Goal: Obtain resource: Download file/media

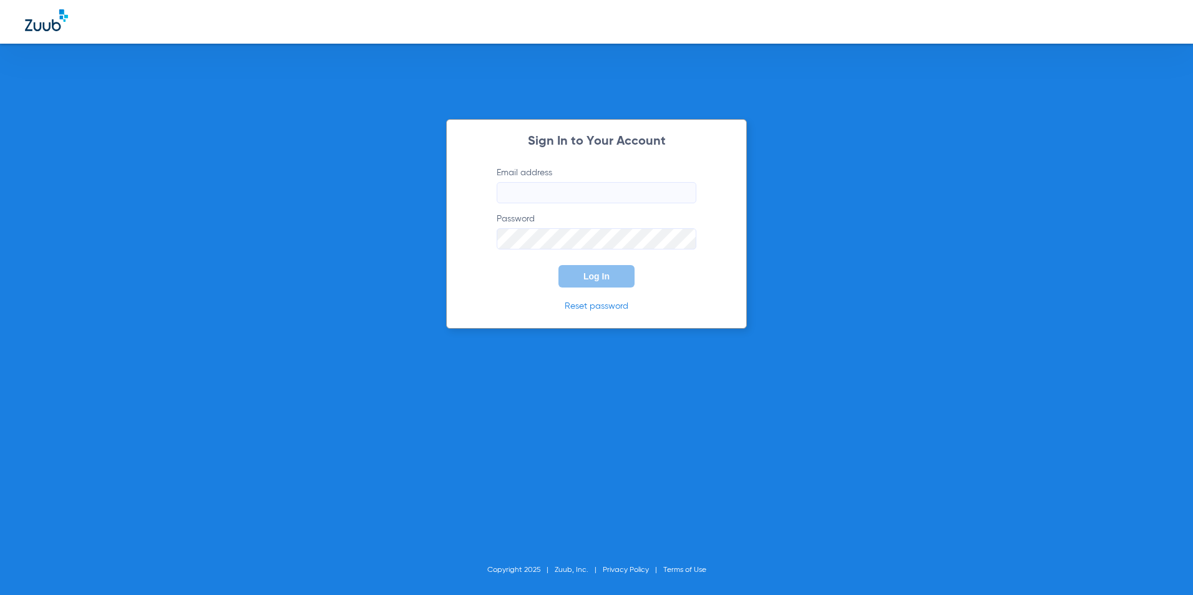
type input "[EMAIL_ADDRESS][DOMAIN_NAME]"
click at [603, 278] on span "Log In" at bounding box center [596, 276] width 26 height 10
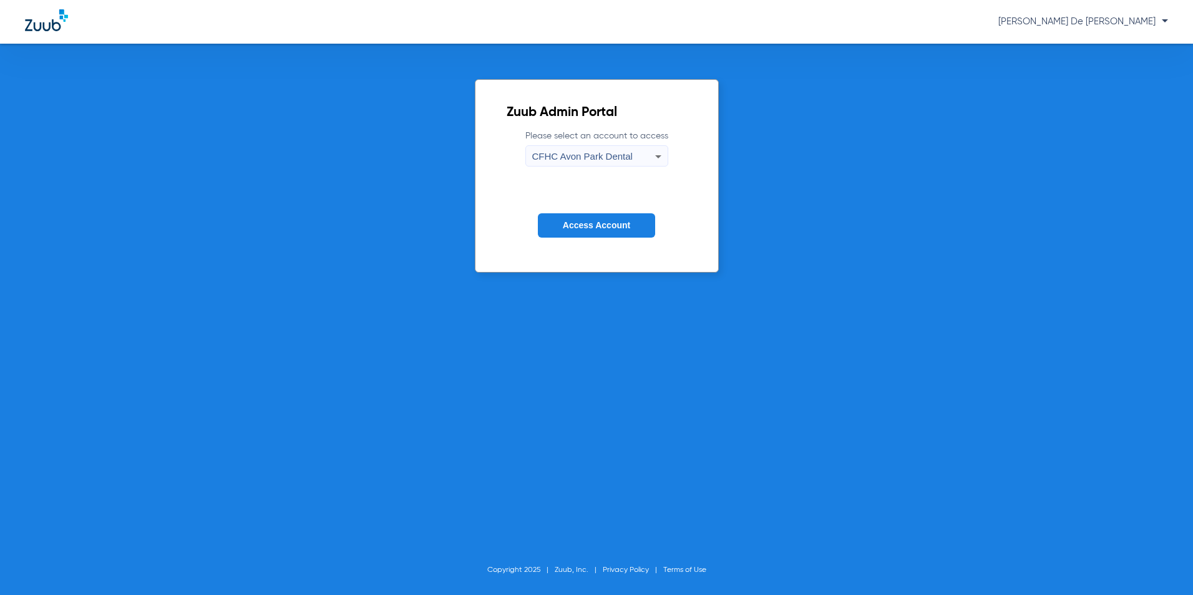
click at [610, 157] on span "CFHC Avon Park Dental" at bounding box center [582, 156] width 100 height 11
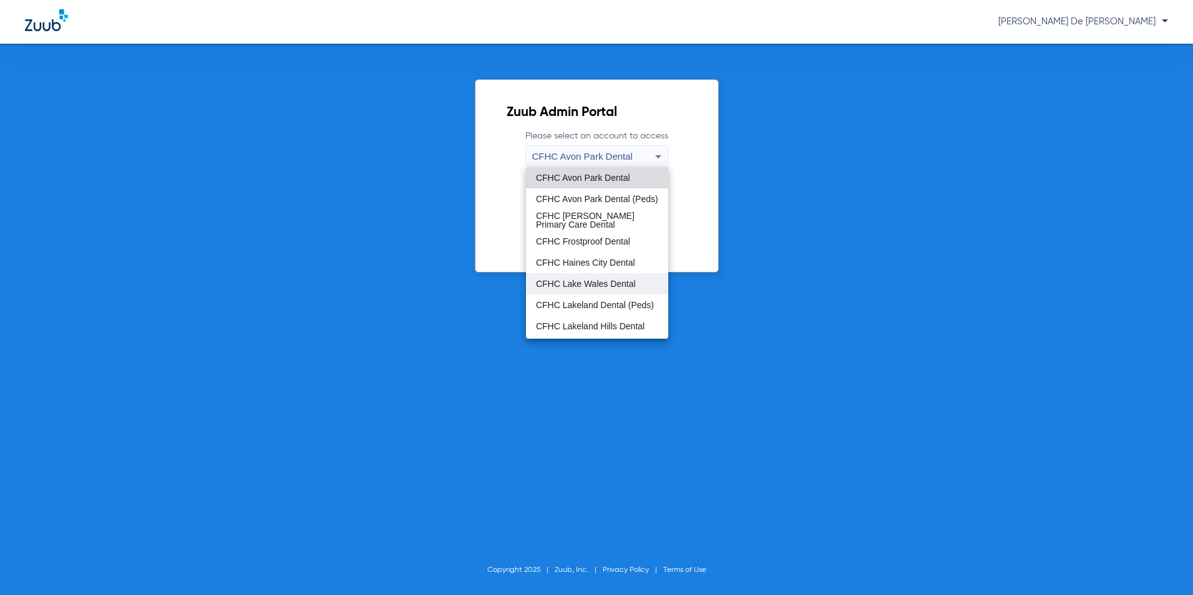
click at [610, 276] on mat-option "CFHC Lake Wales Dental" at bounding box center [597, 283] width 142 height 21
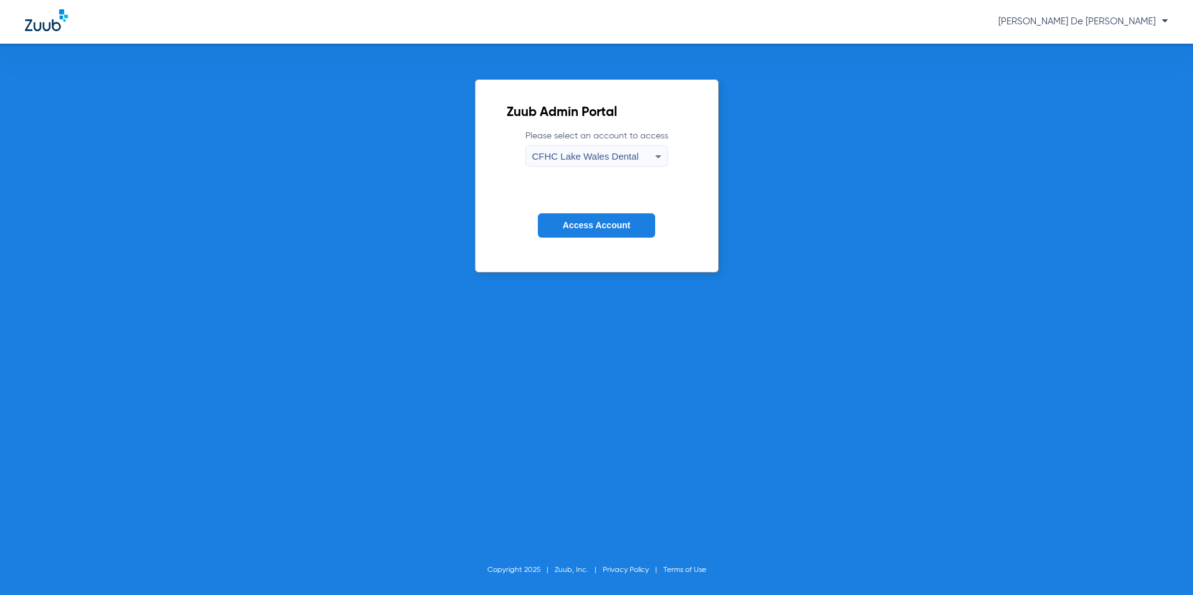
click at [611, 231] on button "Access Account" at bounding box center [596, 225] width 117 height 24
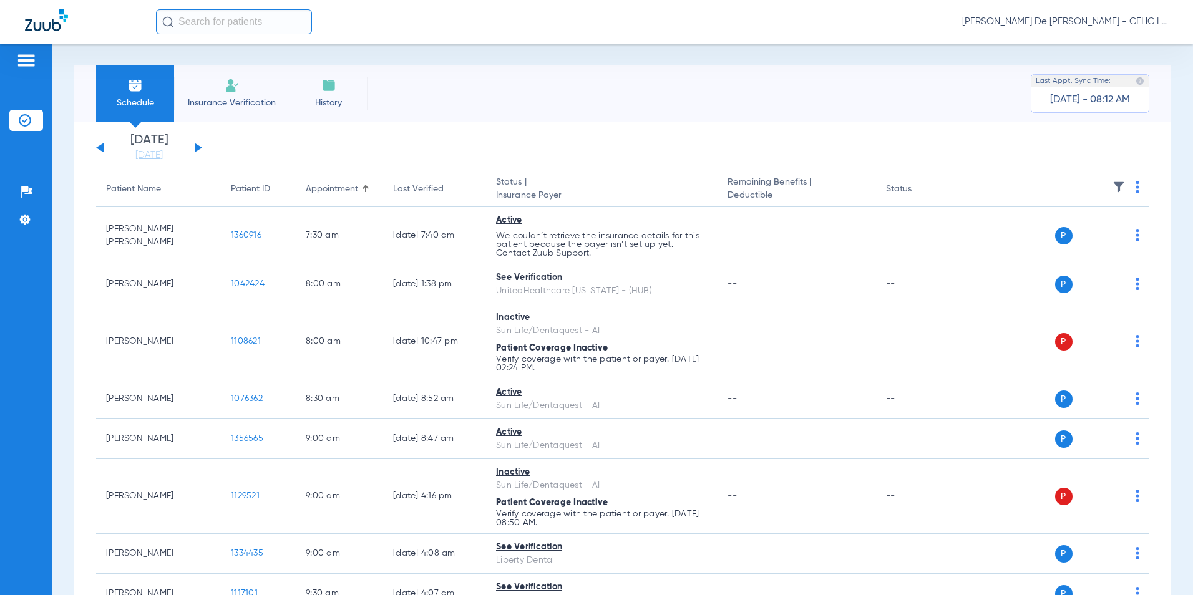
click at [196, 144] on button at bounding box center [198, 147] width 7 height 9
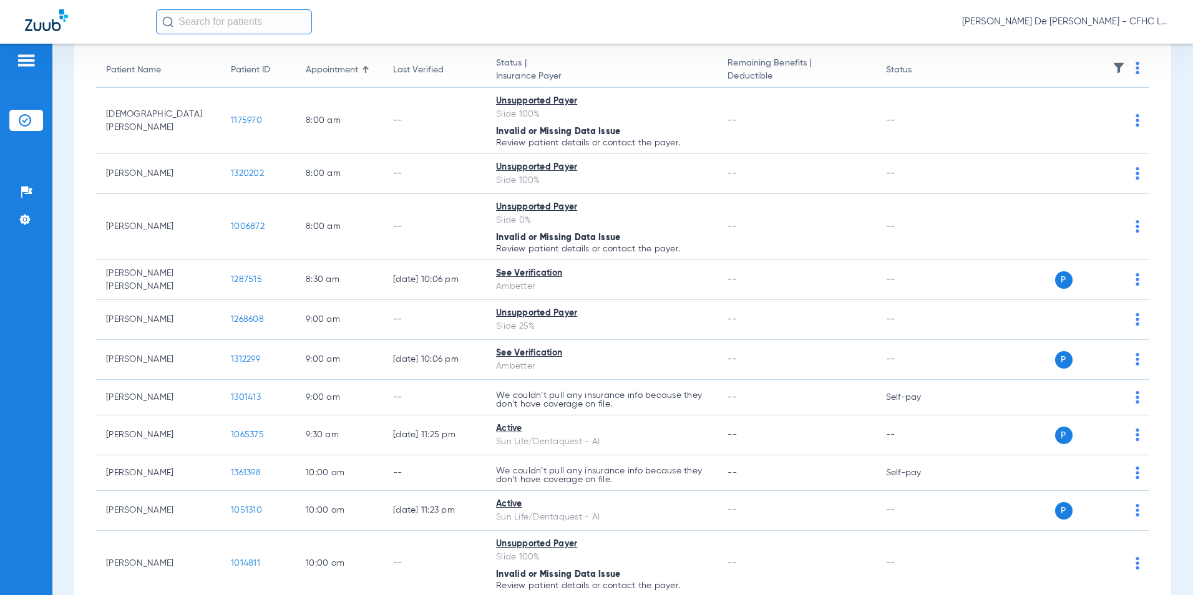
scroll to position [125, 0]
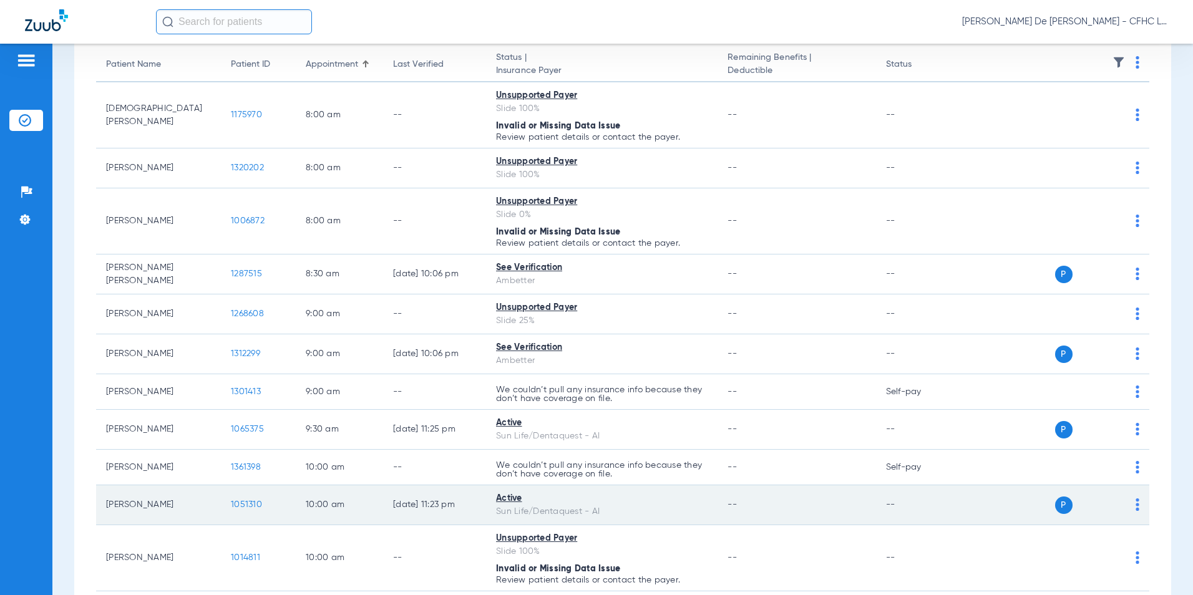
click at [240, 506] on span "1051310" at bounding box center [246, 504] width 31 height 9
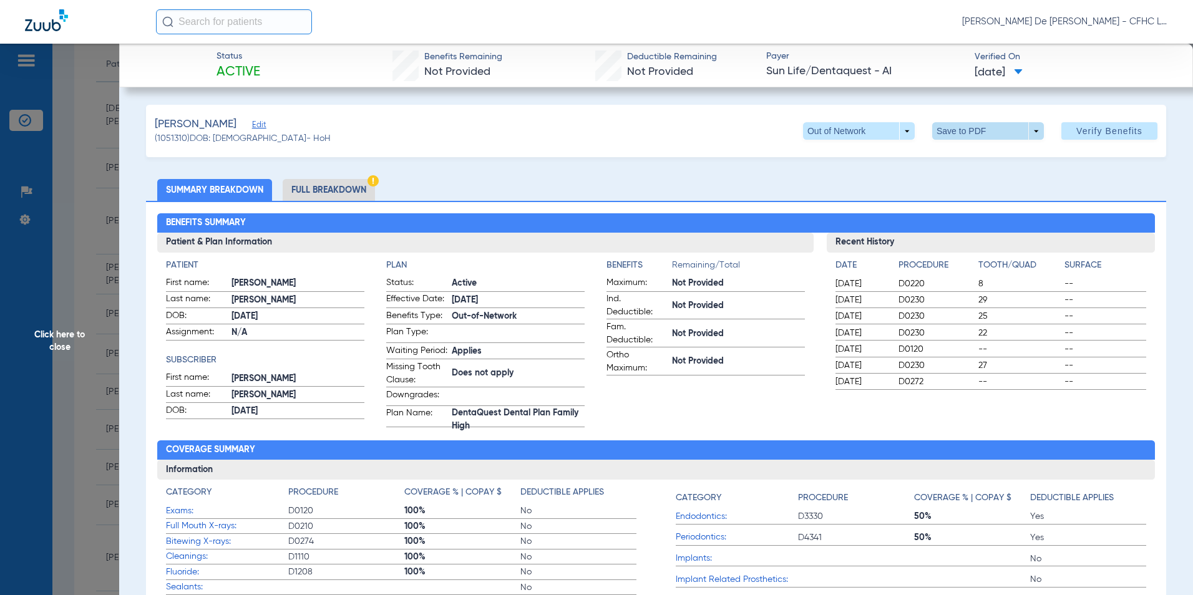
click at [978, 130] on span at bounding box center [988, 131] width 30 height 30
click at [981, 152] on span "Save to PDF" at bounding box center [982, 156] width 49 height 9
click at [74, 332] on span "Click here to close" at bounding box center [59, 341] width 119 height 595
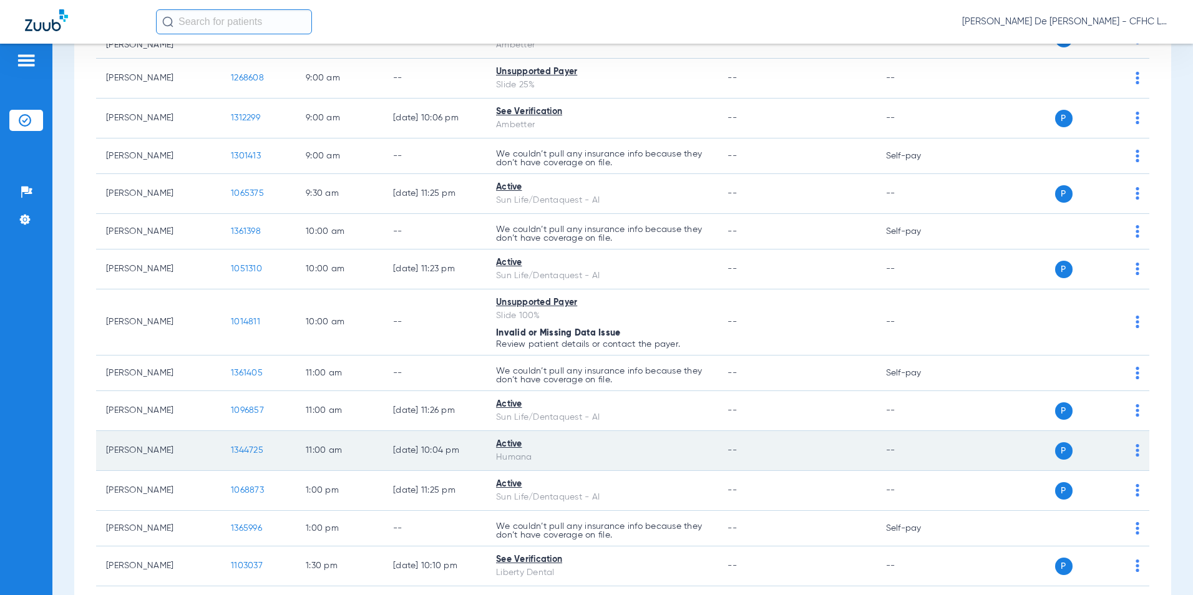
scroll to position [374, 0]
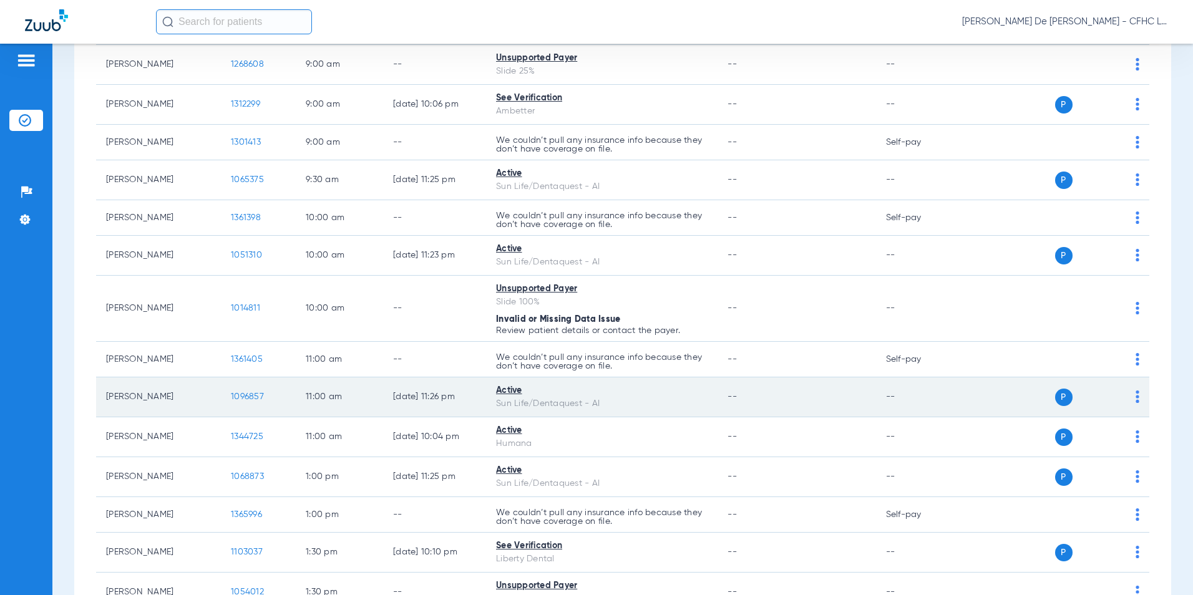
click at [255, 397] on span "1096857" at bounding box center [247, 396] width 33 height 9
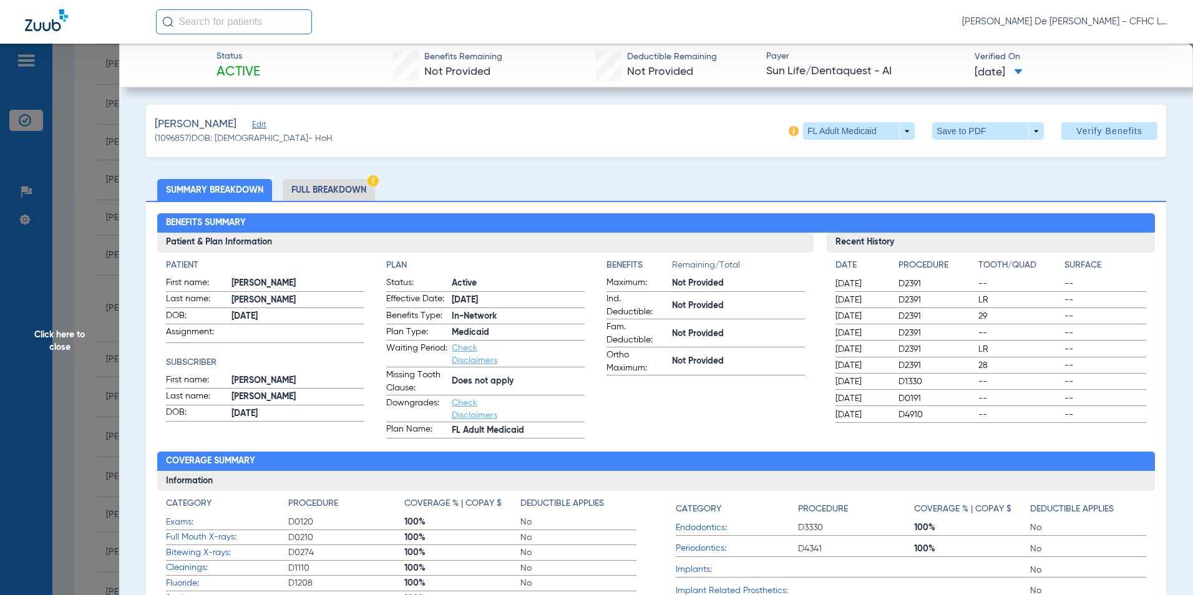
click at [368, 185] on img at bounding box center [372, 180] width 11 height 11
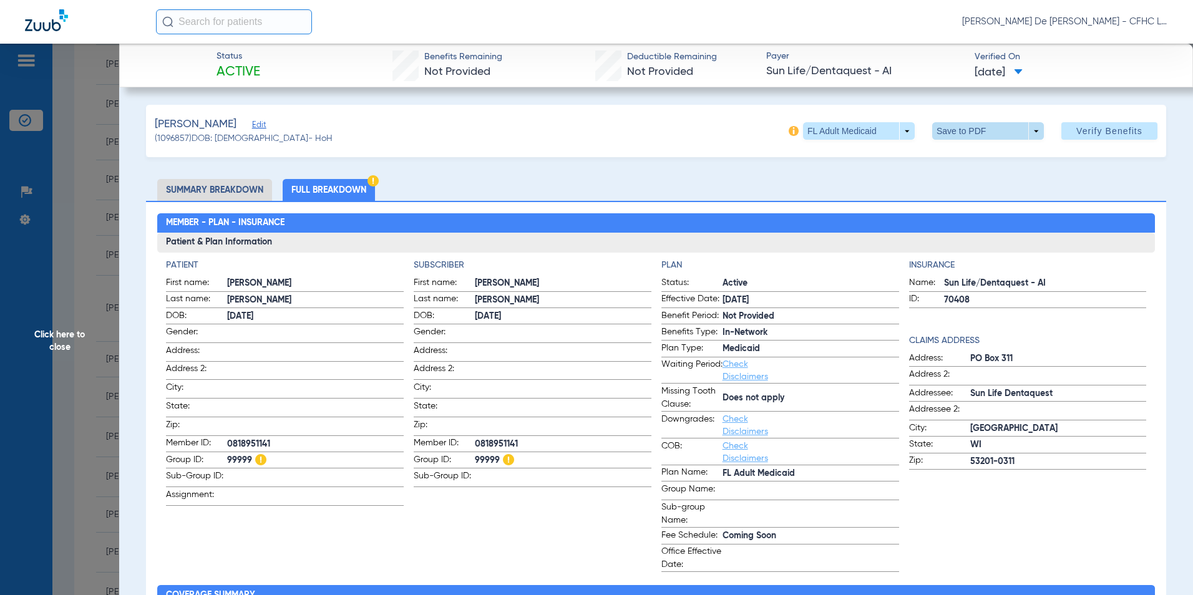
click at [994, 132] on span at bounding box center [988, 130] width 112 height 17
click at [980, 155] on span "Save to PDF" at bounding box center [982, 156] width 49 height 9
click at [95, 339] on span "Click here to close" at bounding box center [59, 341] width 119 height 595
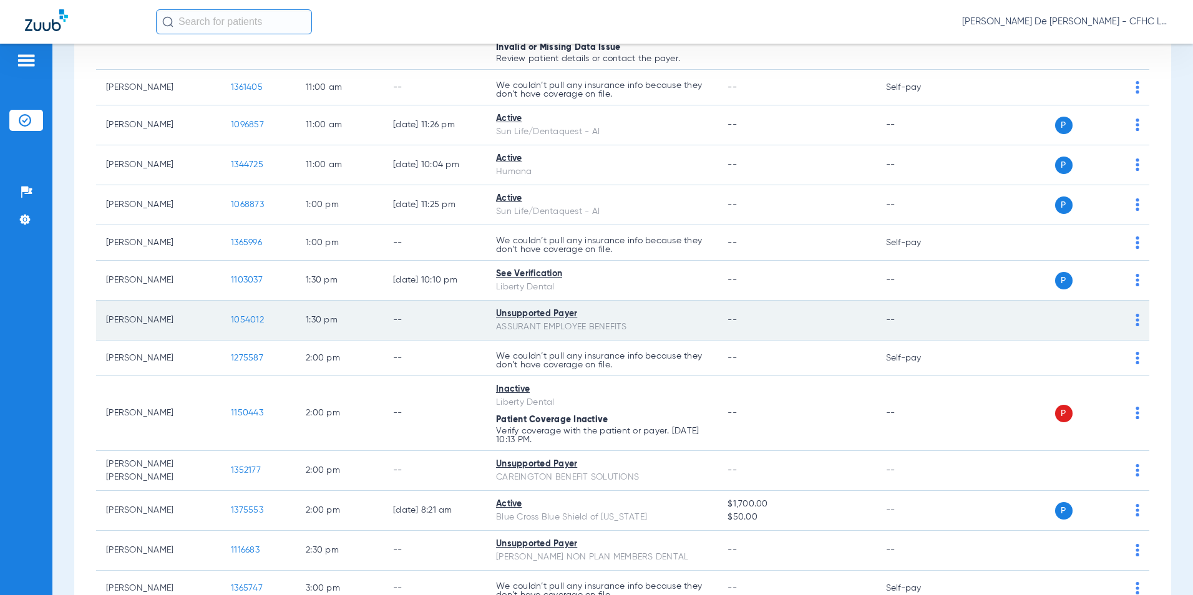
scroll to position [624, 0]
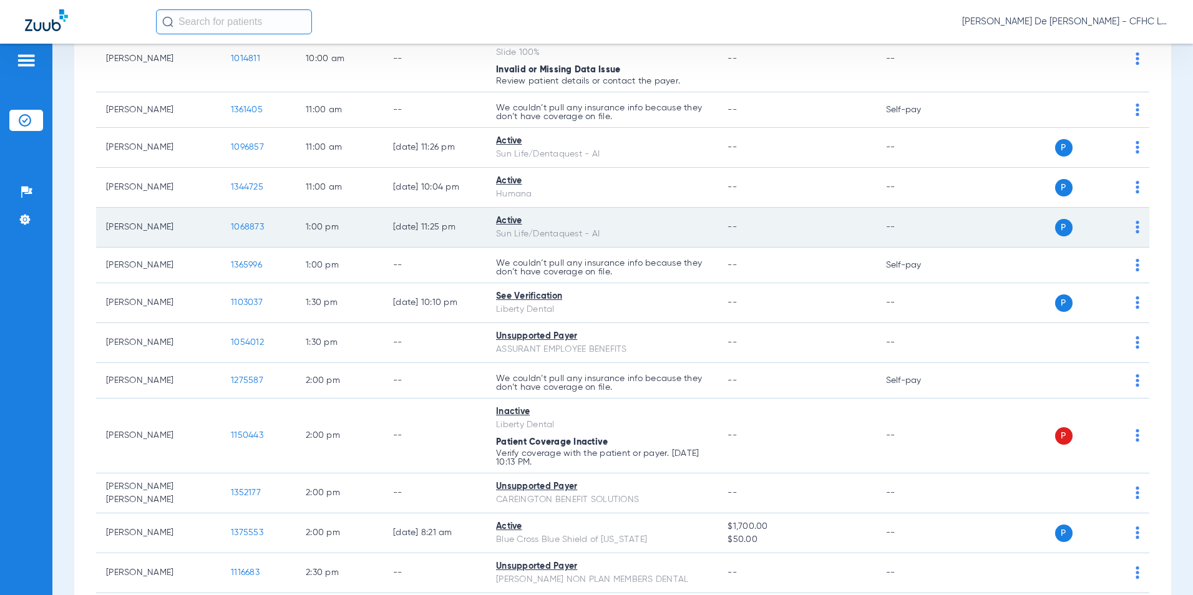
click at [246, 223] on span "1068873" at bounding box center [247, 227] width 33 height 9
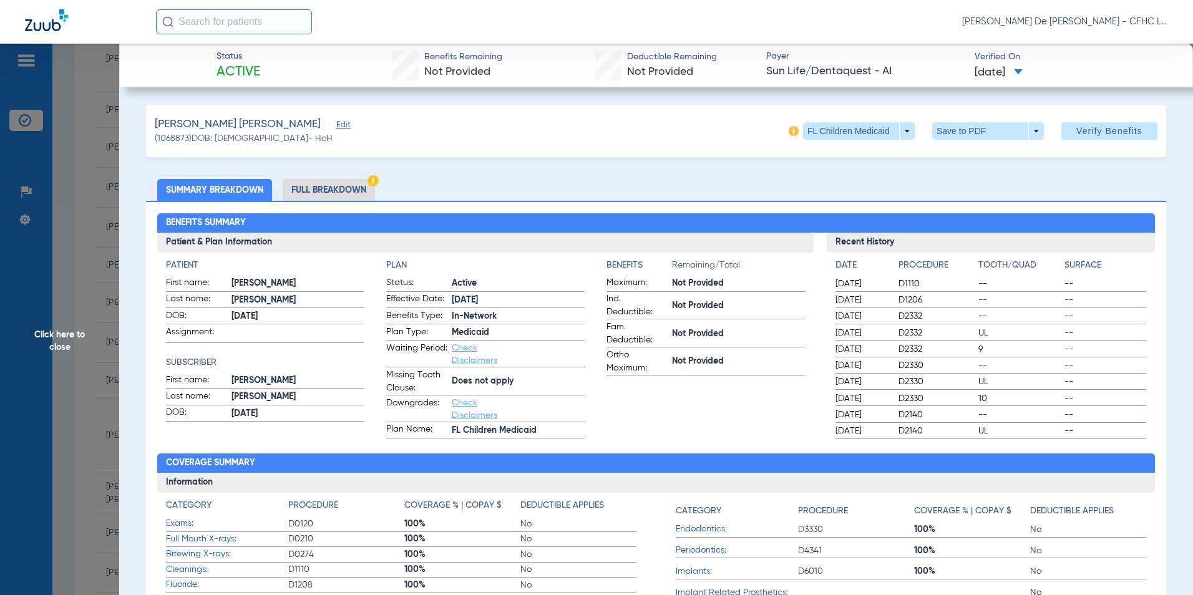
click at [319, 185] on li "Full Breakdown" at bounding box center [329, 190] width 92 height 22
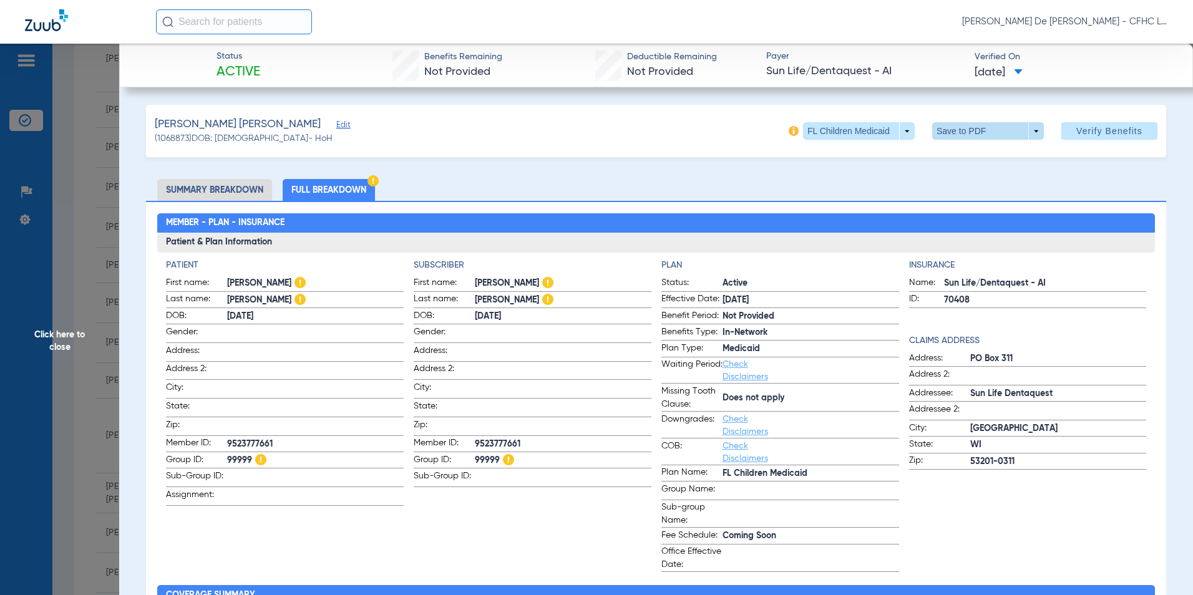
click at [941, 129] on span at bounding box center [988, 130] width 112 height 17
click at [946, 154] on mat-icon "insert_drive_file" at bounding box center [940, 155] width 15 height 15
